Goal: Information Seeking & Learning: Learn about a topic

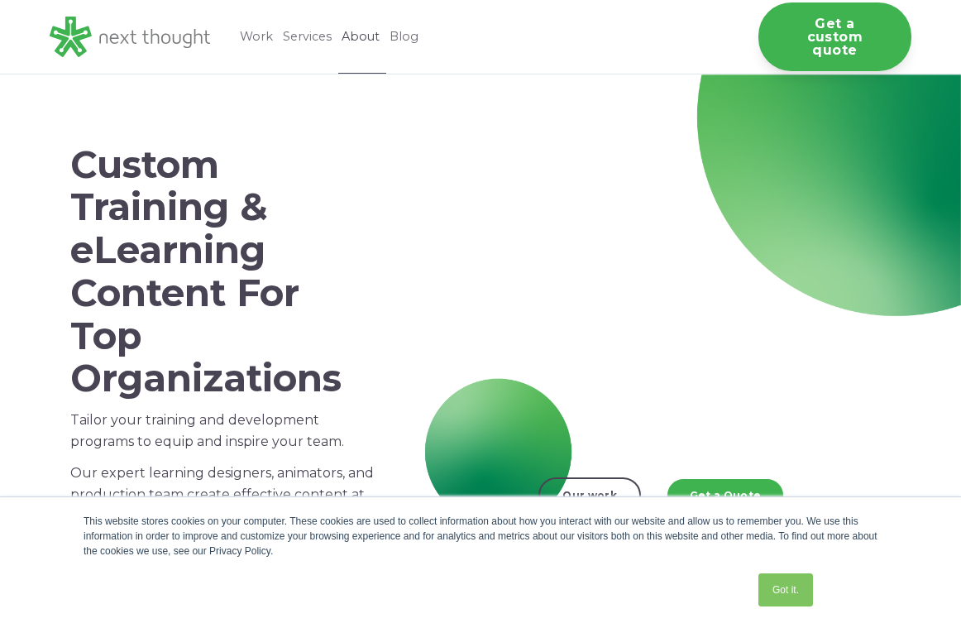
click at [368, 31] on link "About" at bounding box center [362, 37] width 48 height 74
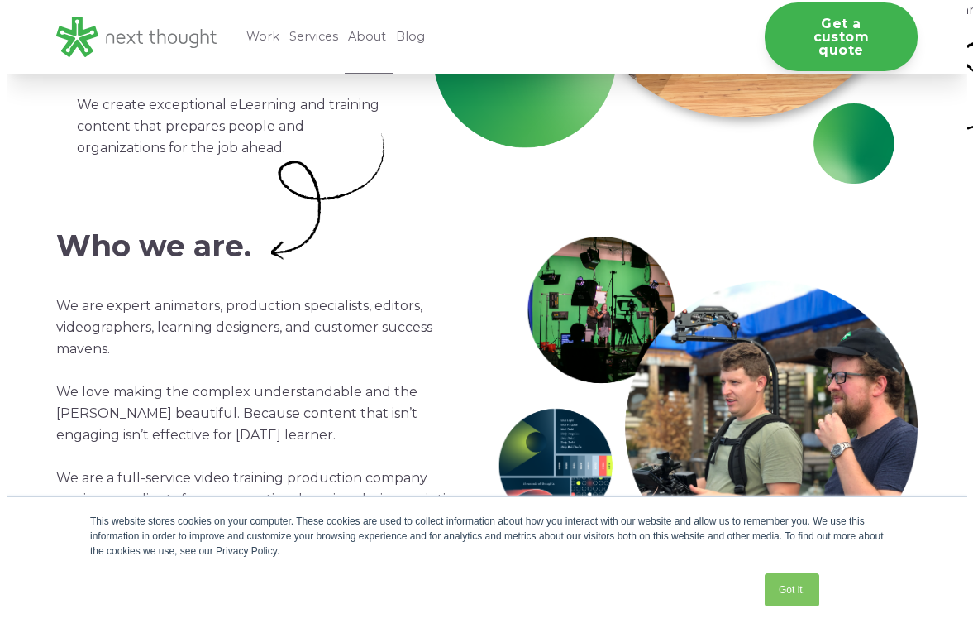
scroll to position [83, 0]
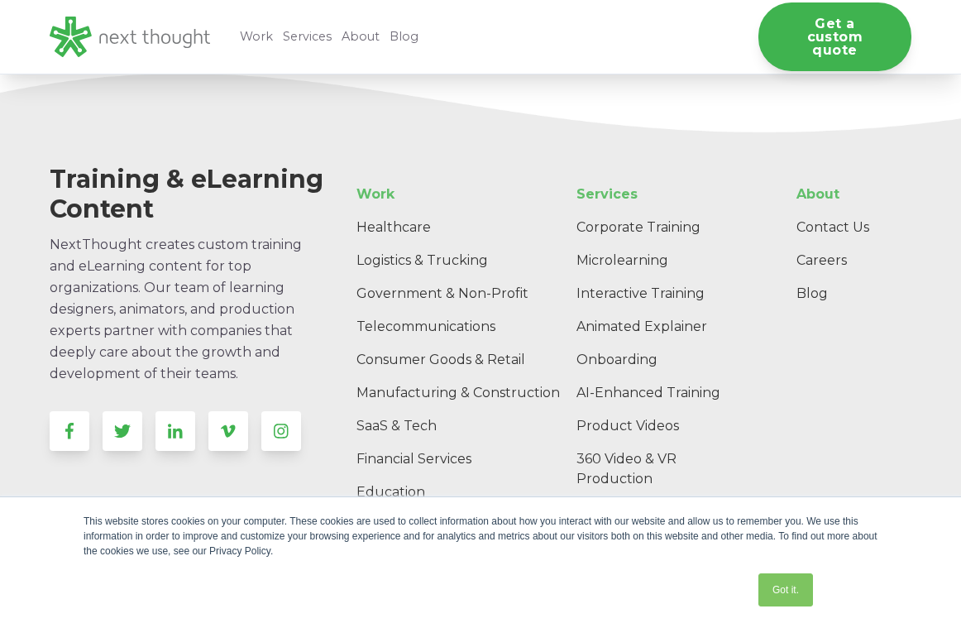
scroll to position [4797, 0]
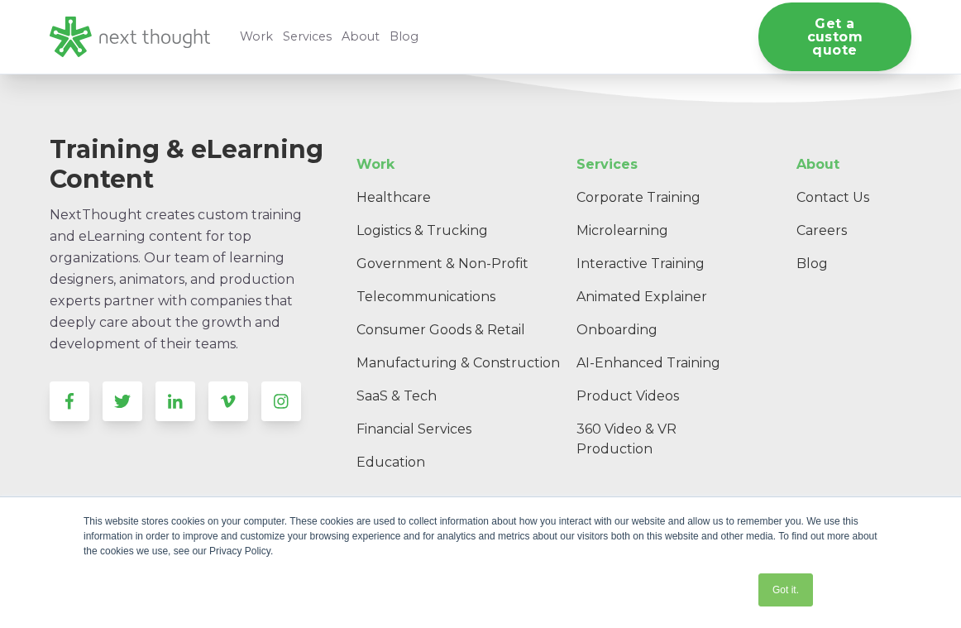
click at [177, 274] on span "NextThought creates custom training and eLearning content for top organizations…" at bounding box center [176, 279] width 252 height 145
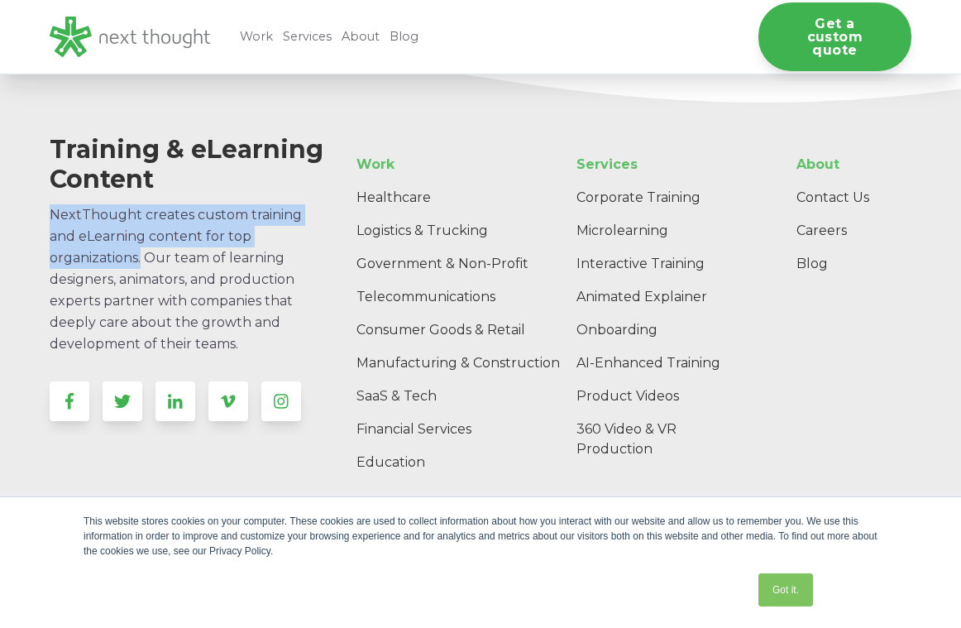
drag, startPoint x: 144, startPoint y: 259, endPoint x: 50, endPoint y: 219, distance: 102.3
click at [50, 219] on span "NextThought creates custom training and eLearning content for top organizations…" at bounding box center [176, 279] width 252 height 145
copy span "NextThought creates custom training and eLearning content for top organizations."
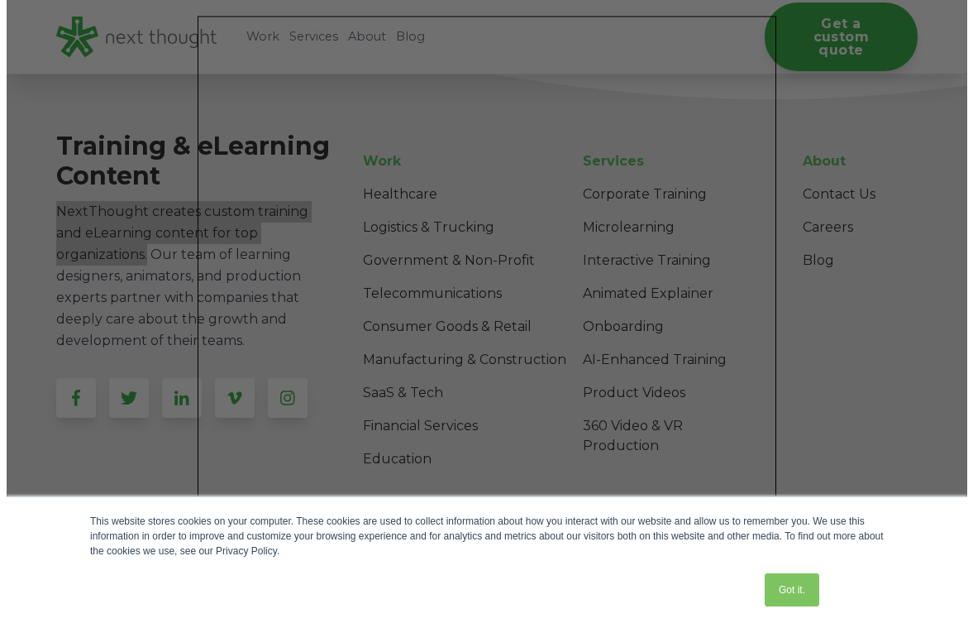
scroll to position [4783, 0]
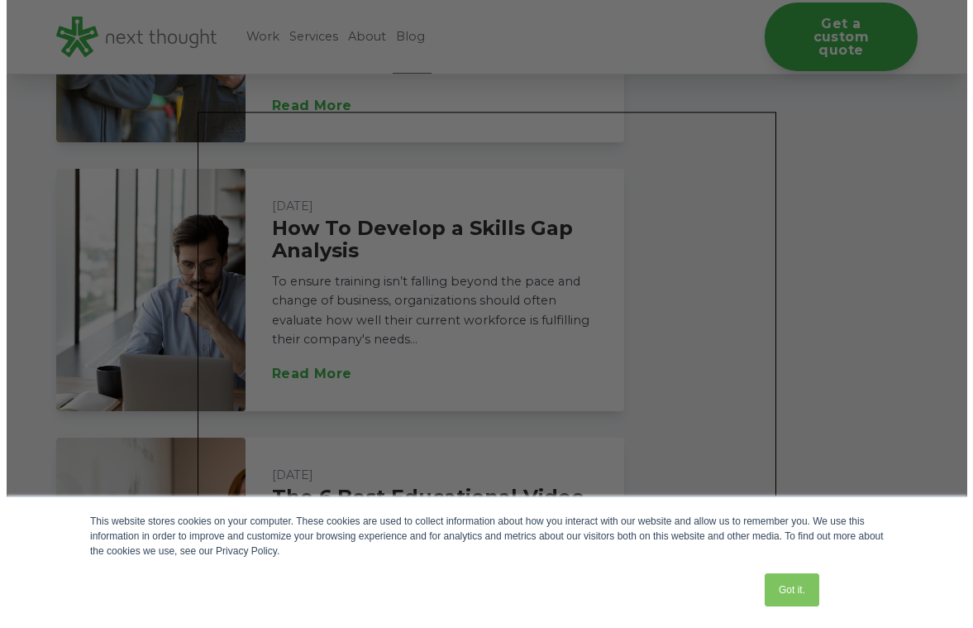
scroll to position [1992, 0]
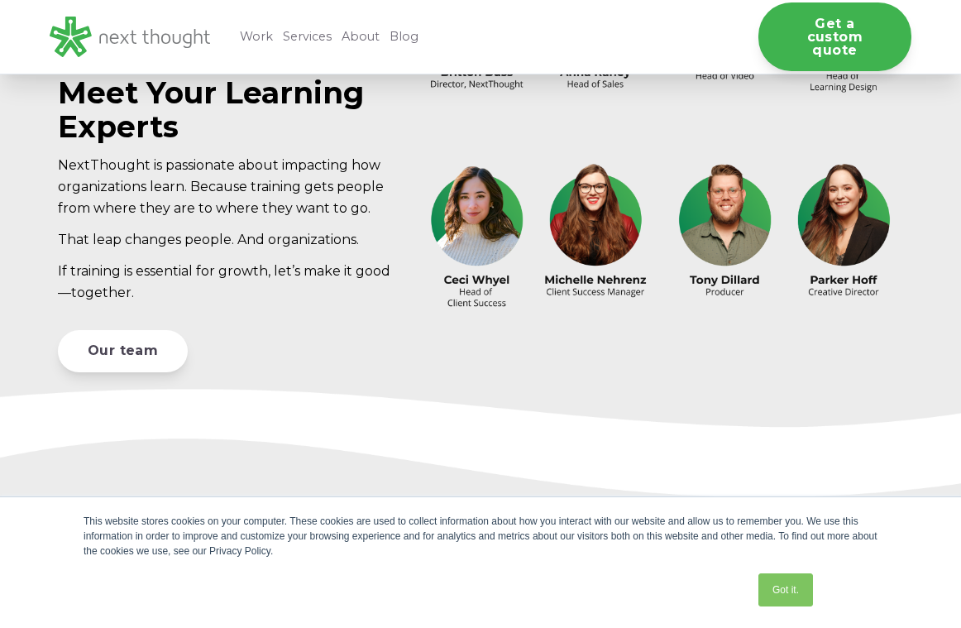
scroll to position [4797, 0]
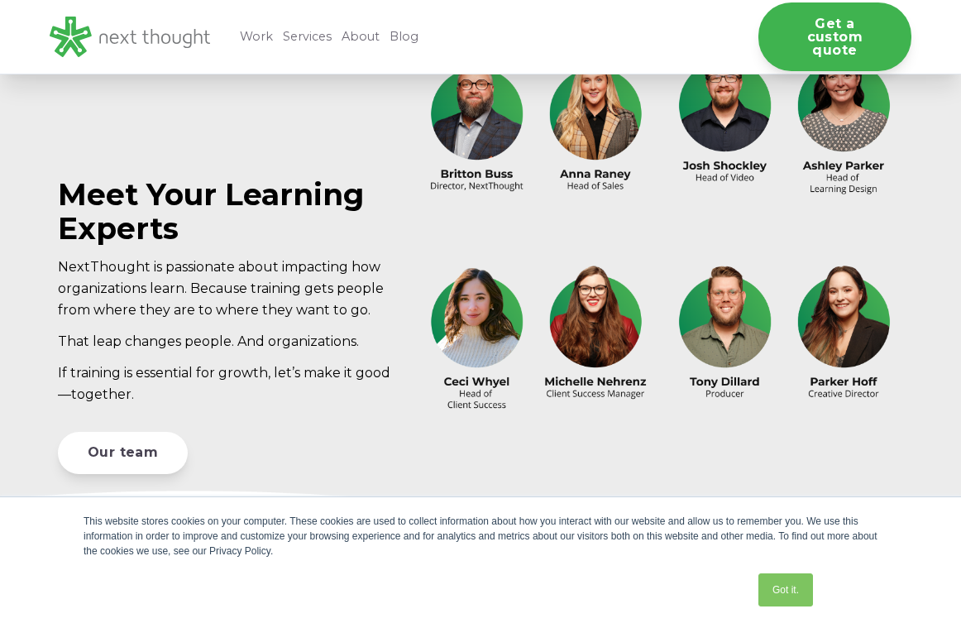
scroll to position [4383, 0]
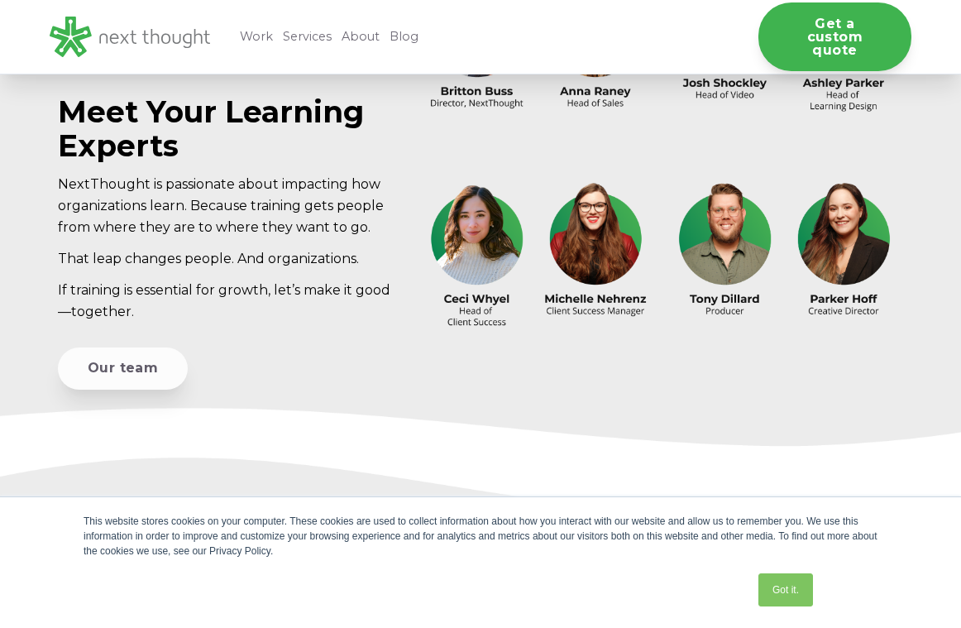
click at [89, 382] on link "Our team" at bounding box center [123, 368] width 130 height 42
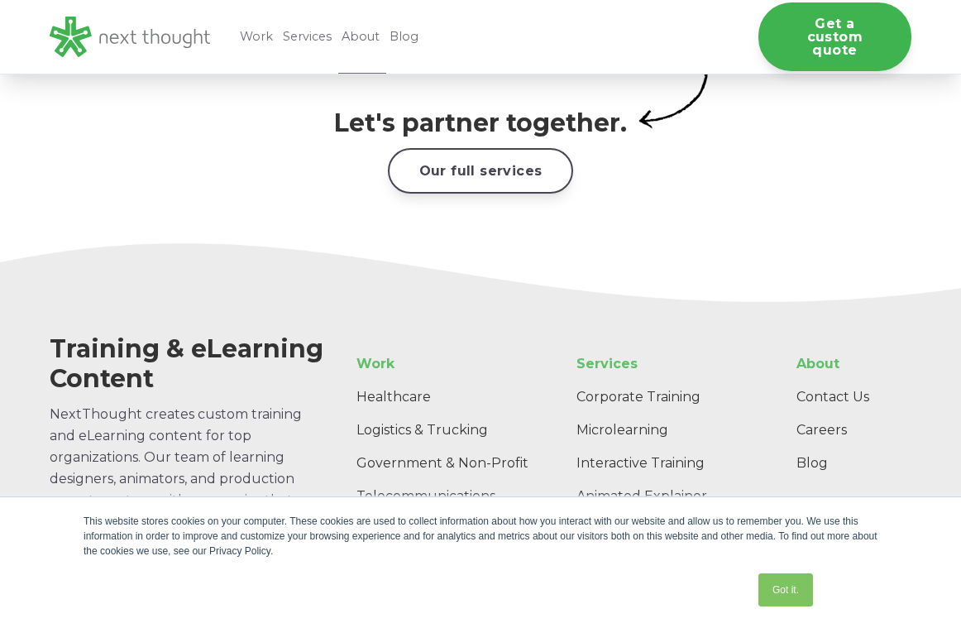
scroll to position [2398, 0]
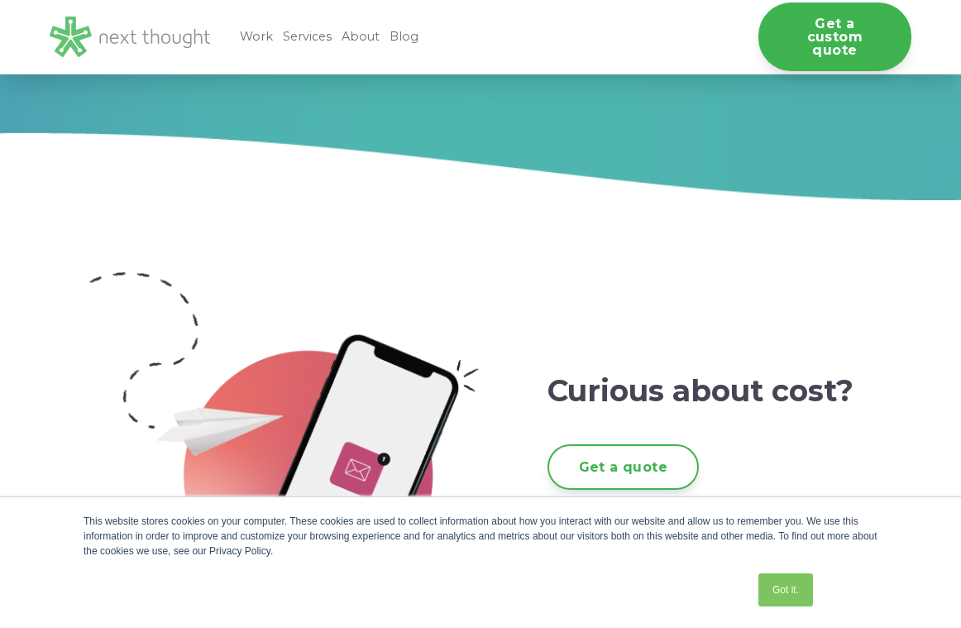
scroll to position [3639, 0]
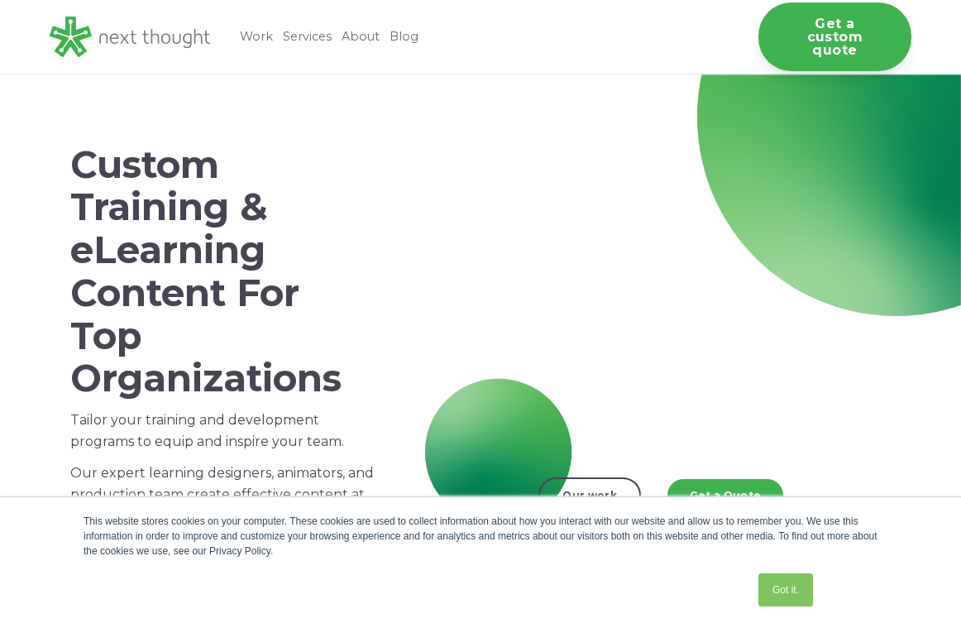
click at [292, 84] on div "Custom Training & eLearning Content For Top Organizations Tailor your training …" at bounding box center [480, 307] width 961 height 467
click at [405, 38] on link "Blog" at bounding box center [405, 37] width 39 height 74
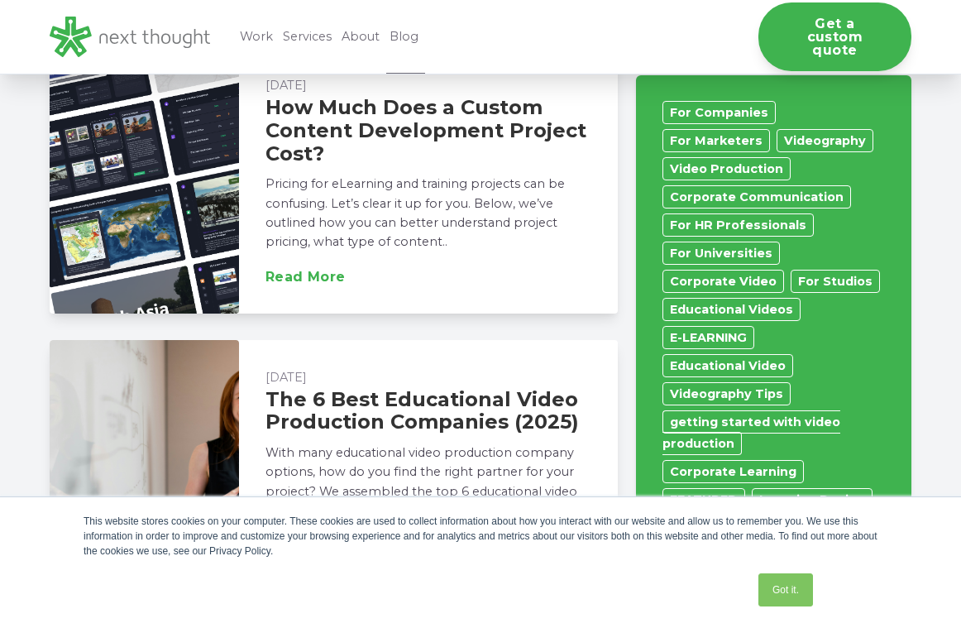
scroll to position [827, 0]
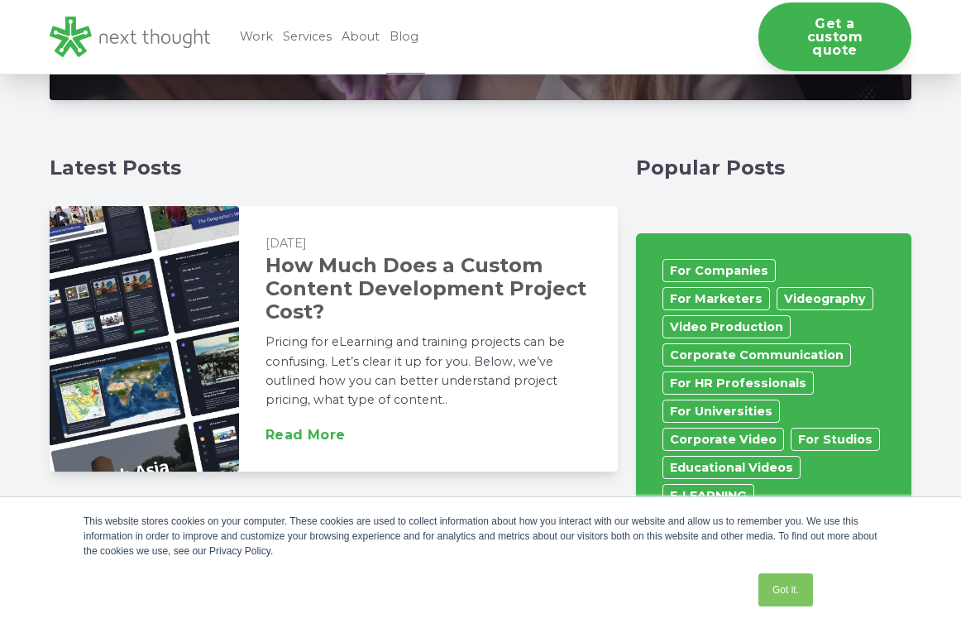
click at [372, 285] on link "How Much Does a Custom Content Development Project Cost?" at bounding box center [425, 287] width 321 height 69
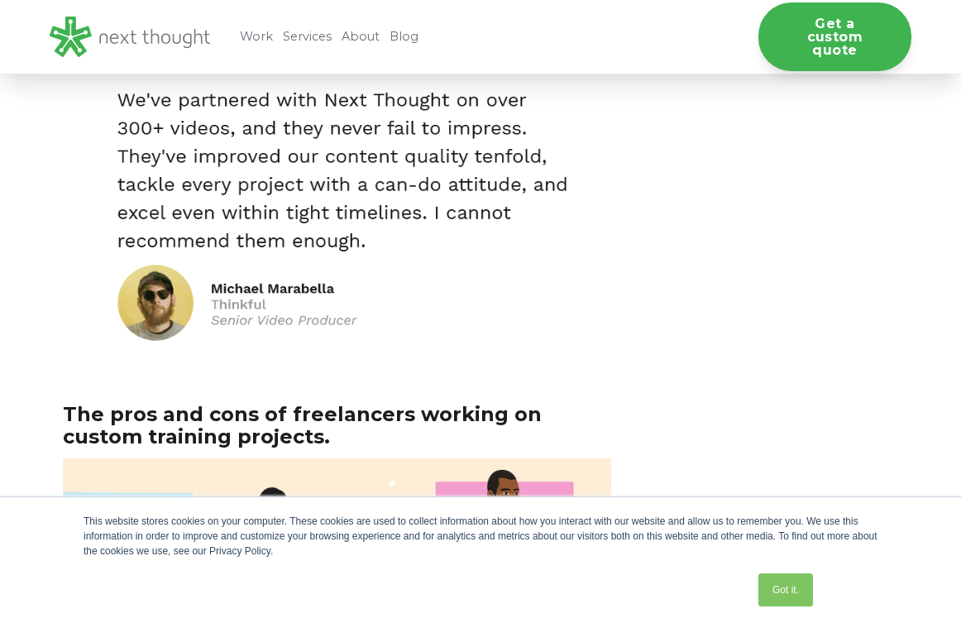
scroll to position [3644, 0]
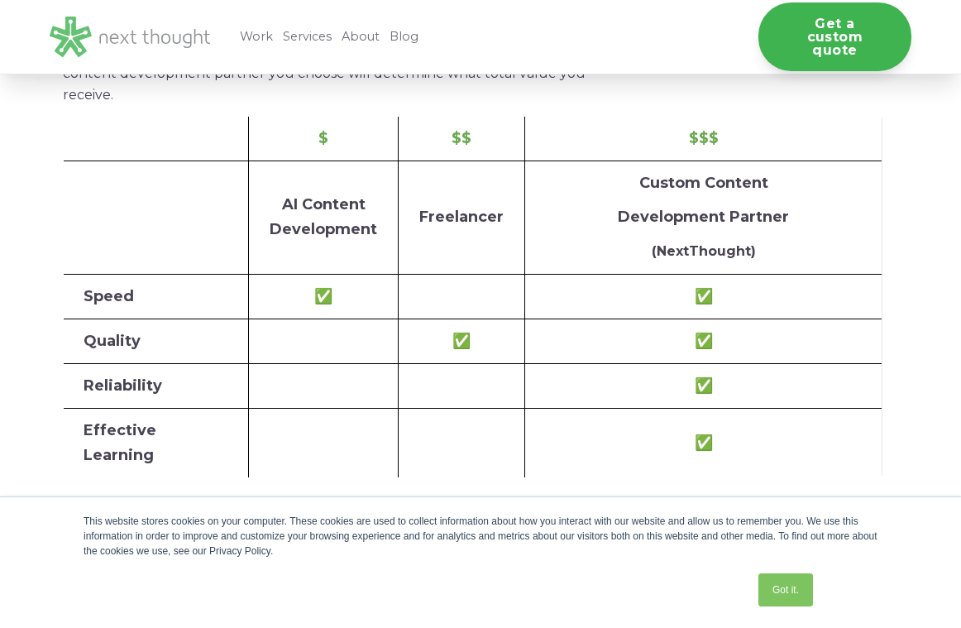
scroll to position [2068, 0]
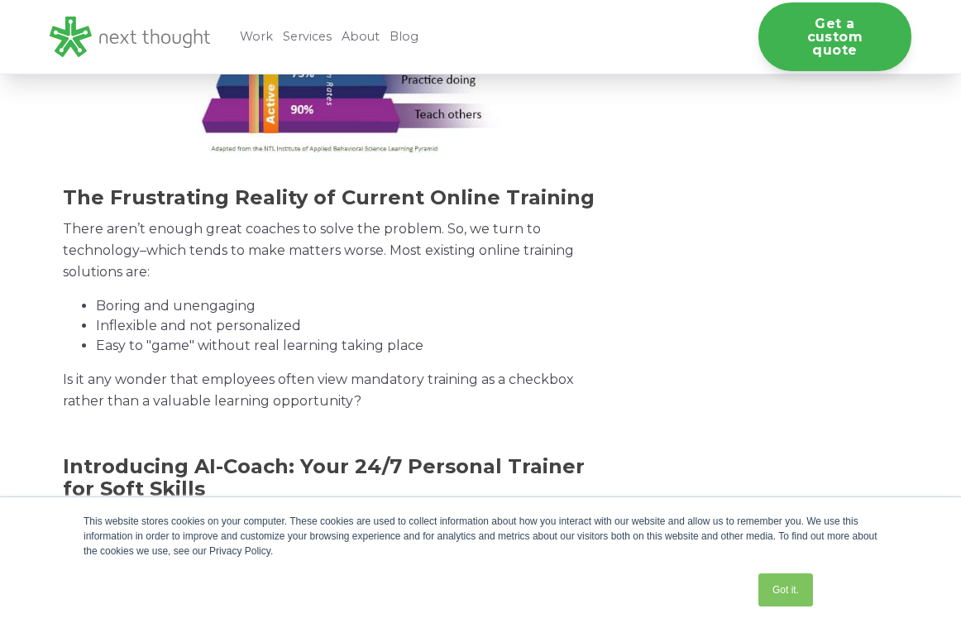
scroll to position [2316, 0]
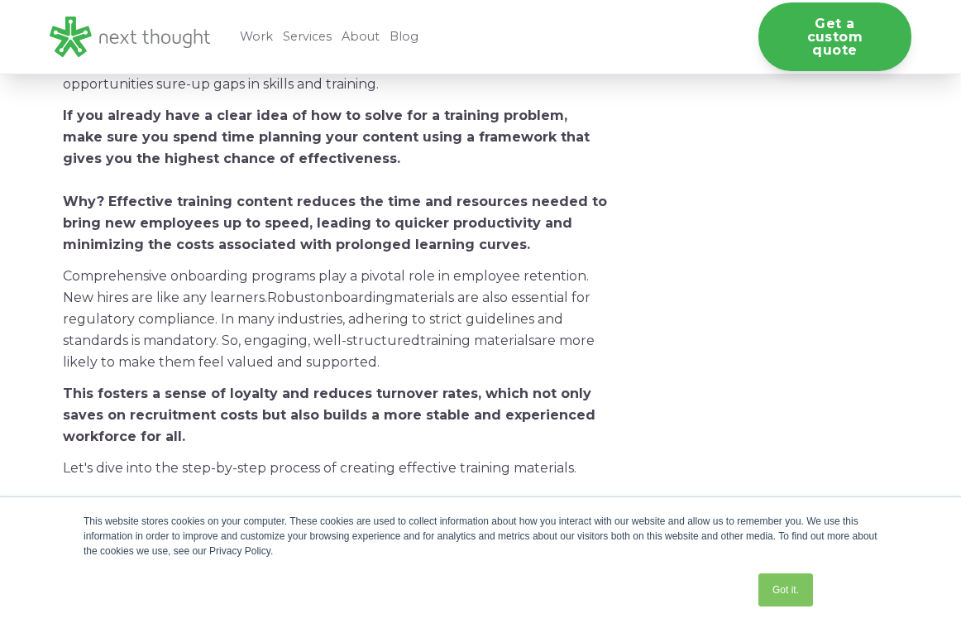
scroll to position [414, 0]
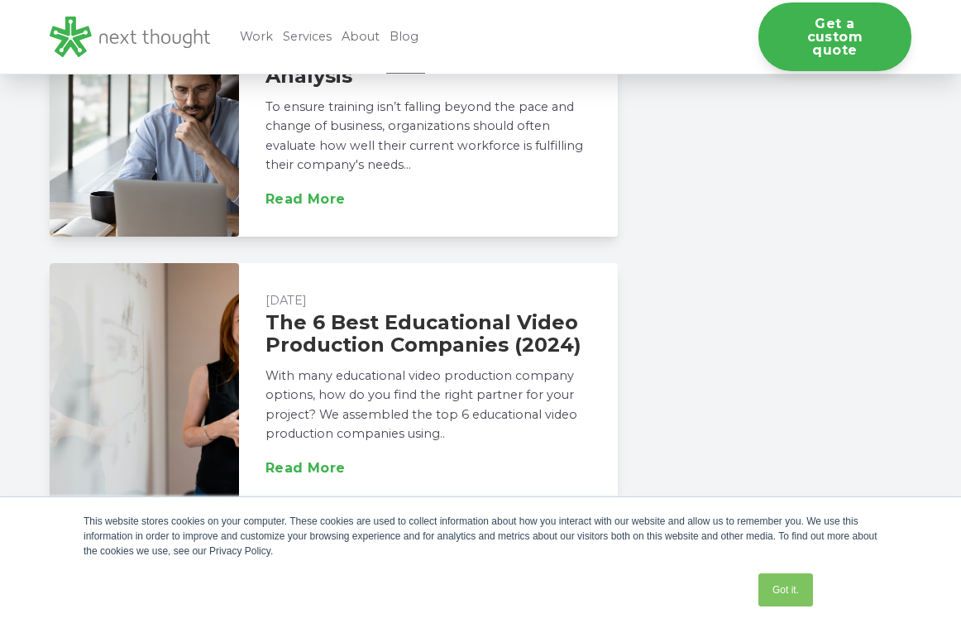
click at [451, 321] on link "The 6 Best Educational Video Production Companies (2024)" at bounding box center [423, 333] width 316 height 47
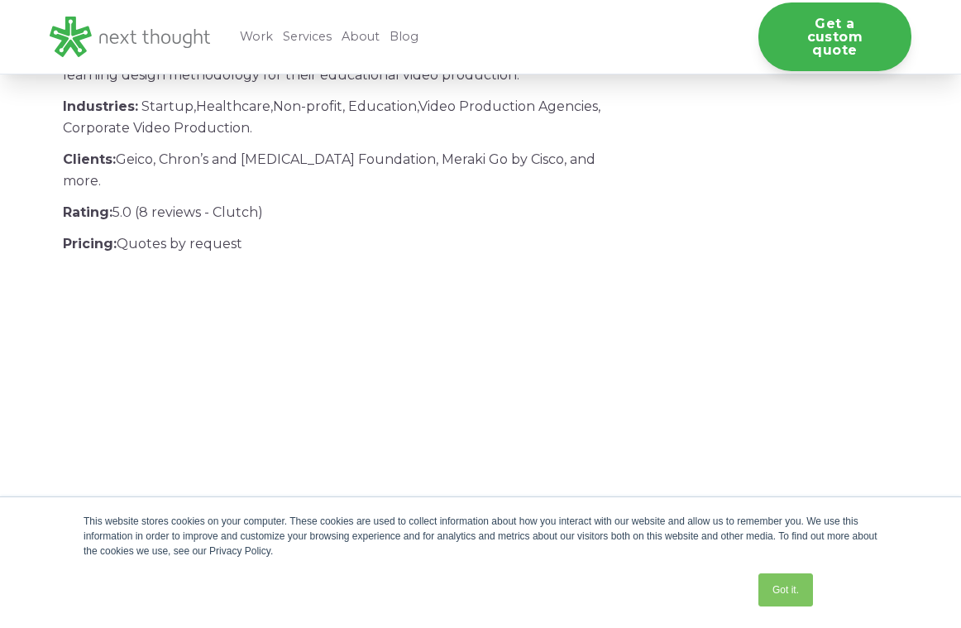
scroll to position [5210, 0]
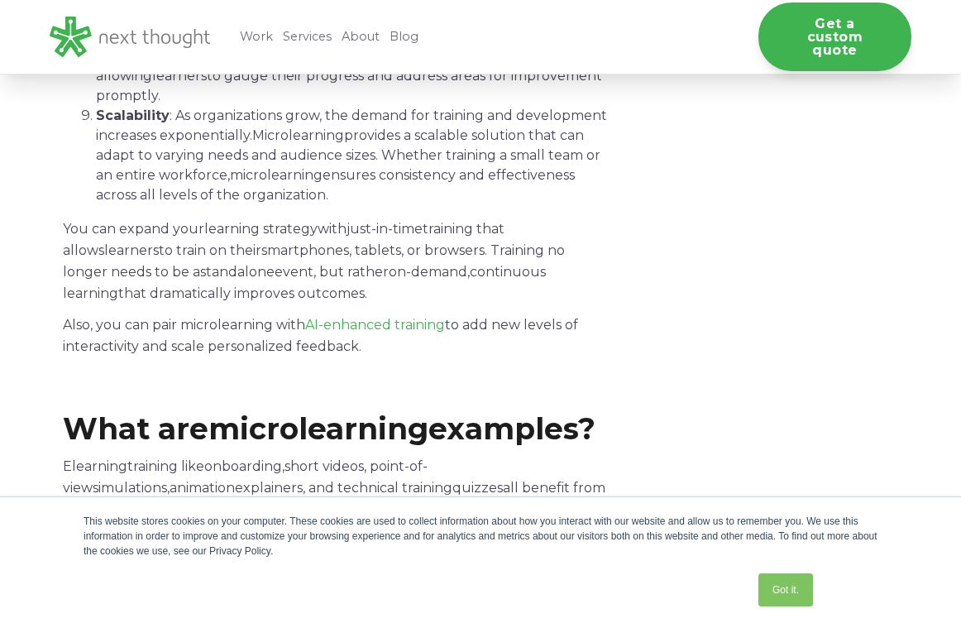
scroll to position [2895, 0]
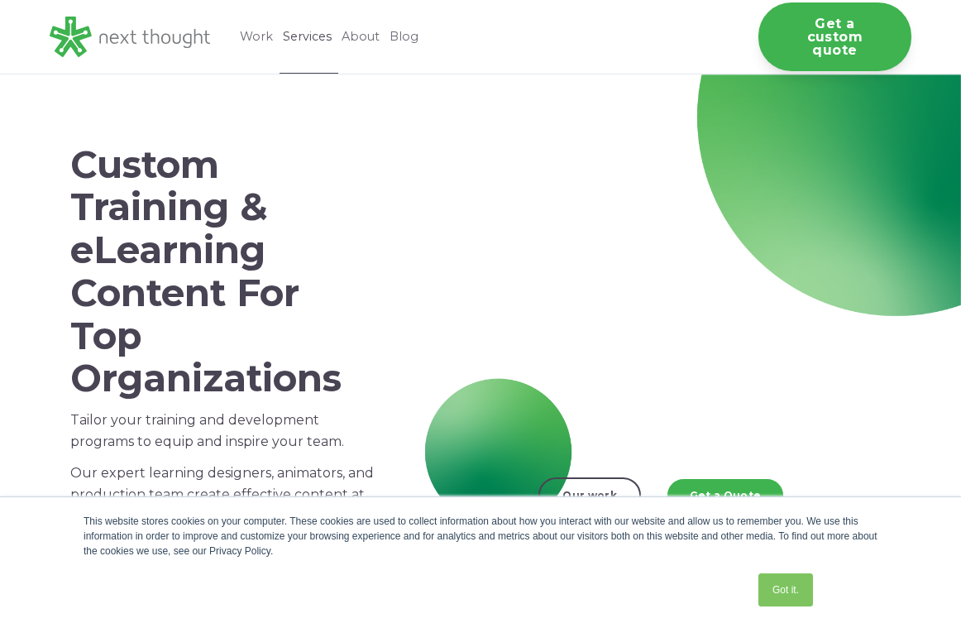
click at [285, 45] on link "Services" at bounding box center [309, 37] width 59 height 74
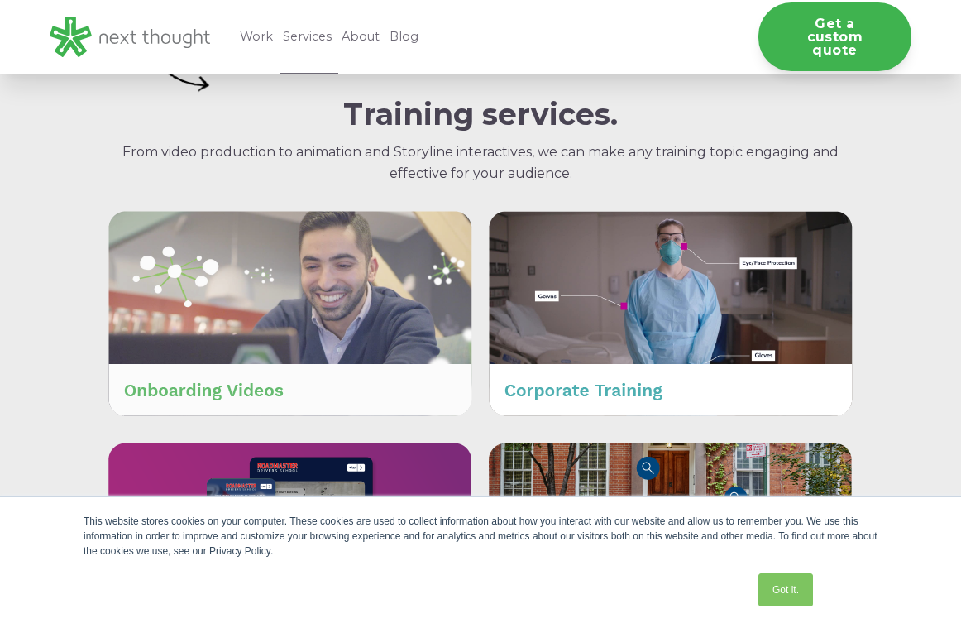
click at [341, 288] on img at bounding box center [290, 313] width 364 height 205
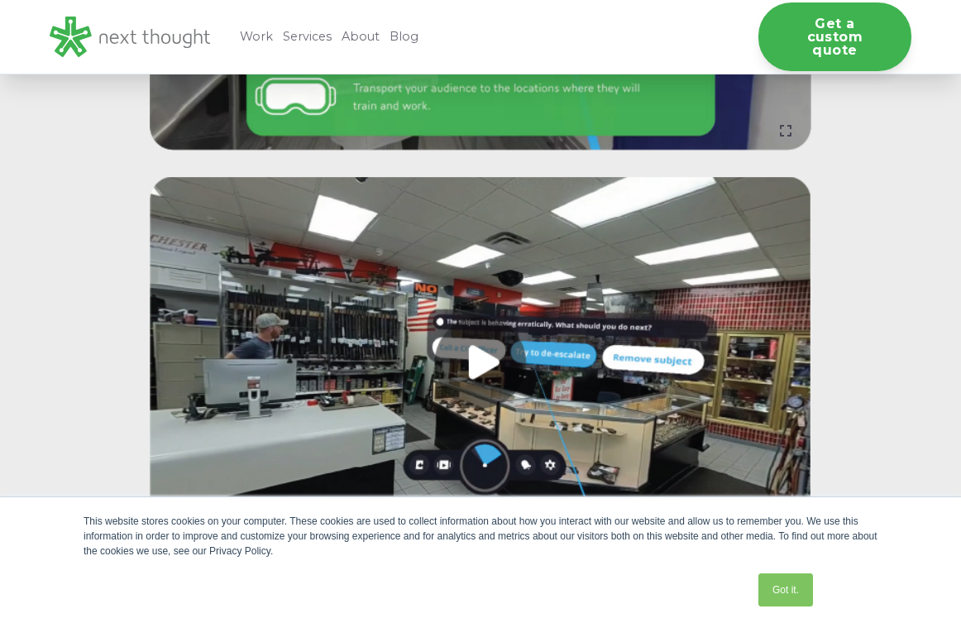
scroll to position [2398, 0]
